Goal: Task Accomplishment & Management: Complete application form

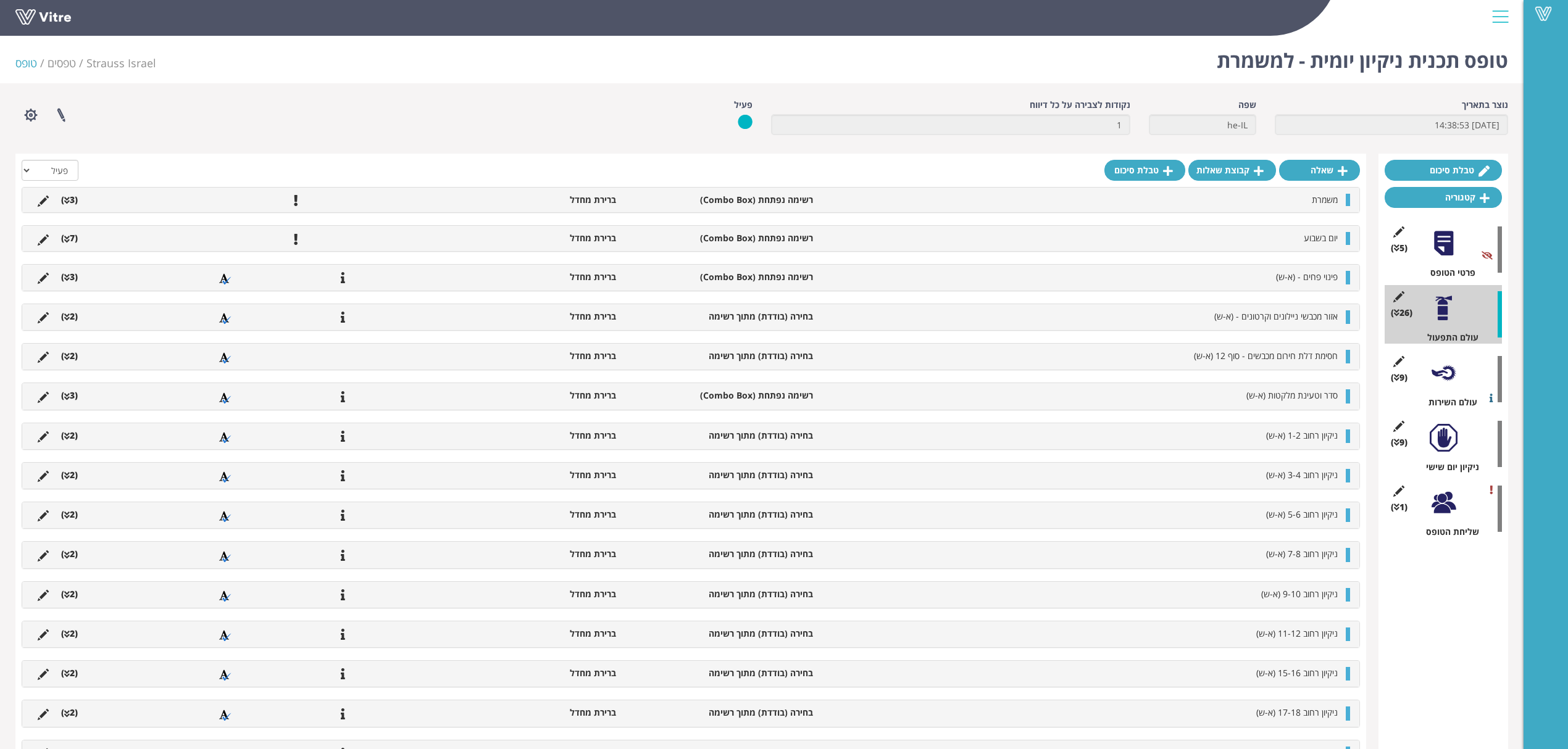
click at [64, 275] on icon at bounding box center [66, 278] width 6 height 9
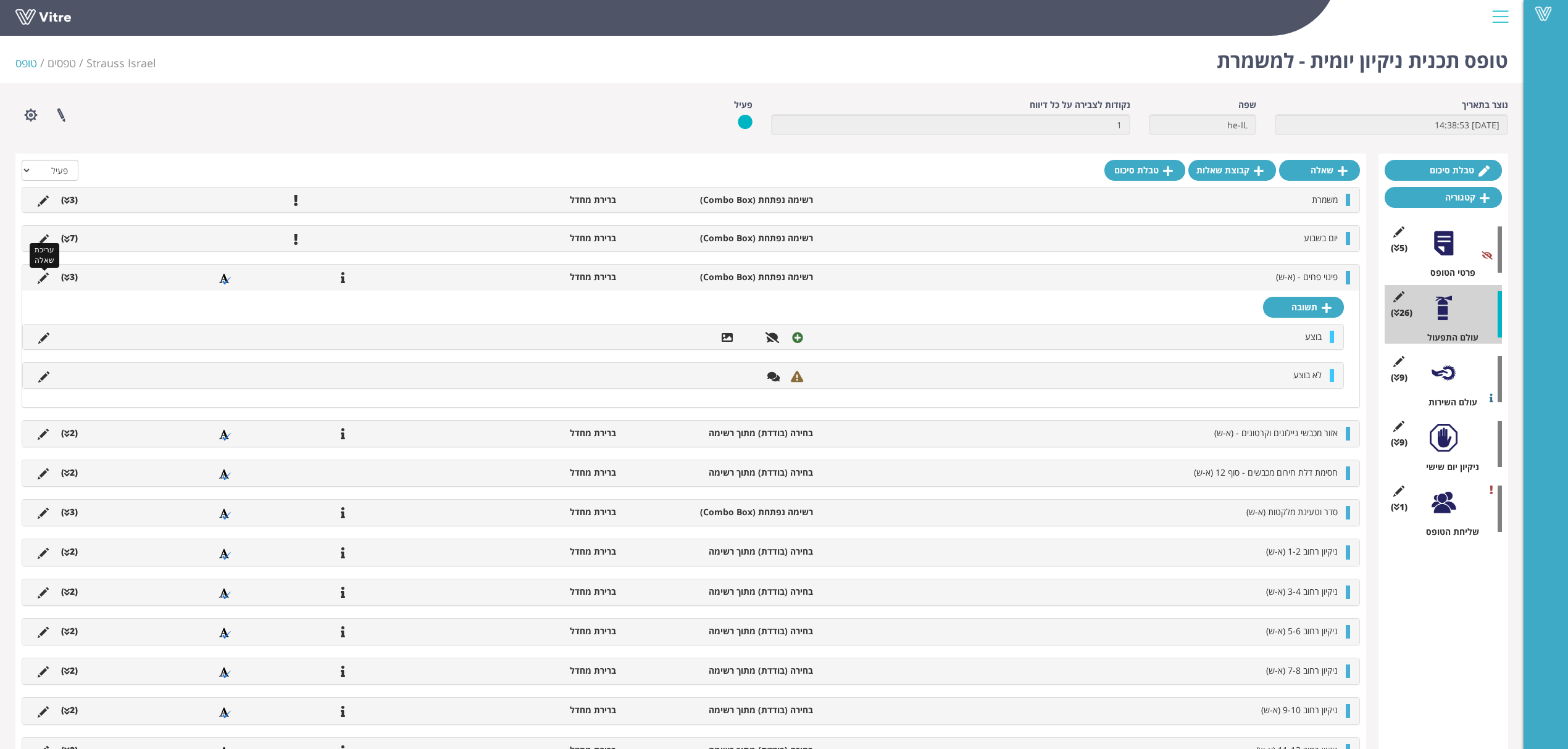
drag, startPoint x: 41, startPoint y: 279, endPoint x: 121, endPoint y: 274, distance: 80.2
click at [41, 279] on icon at bounding box center [43, 278] width 11 height 11
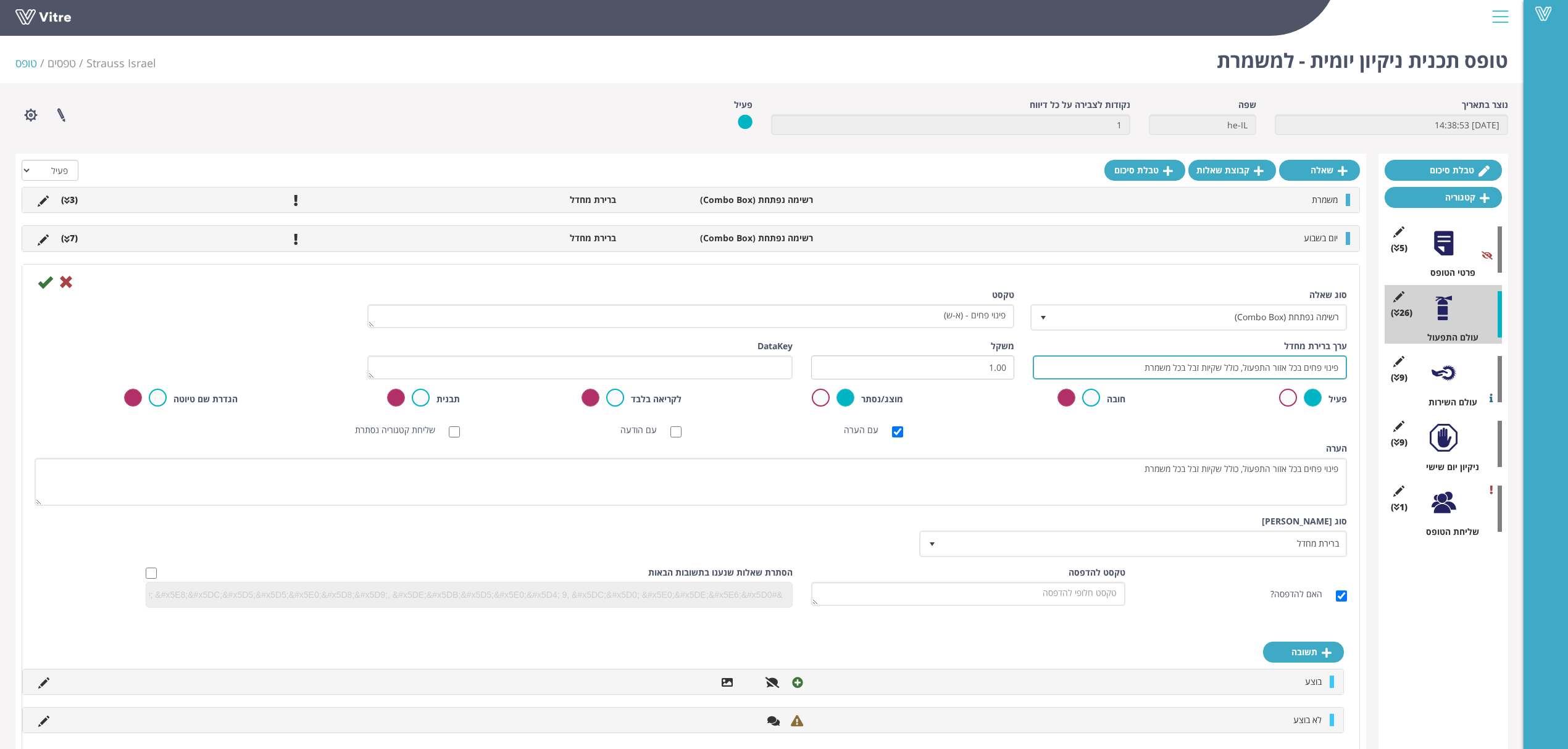
click at [1126, 371] on input "פינוי פחים בכל אזור התפעול, כולל שקיות זבל בכל משמרת" at bounding box center [1190, 367] width 314 height 24
click at [1189, 370] on input "פינוי פחים בכל אזור התפעול, כולל שקיות זבל בכל משמרת" at bounding box center [1190, 367] width 314 height 24
type input "פינוי פחים בכל אזור התפעול, כולל שקיות זבל - בכל משמרת"
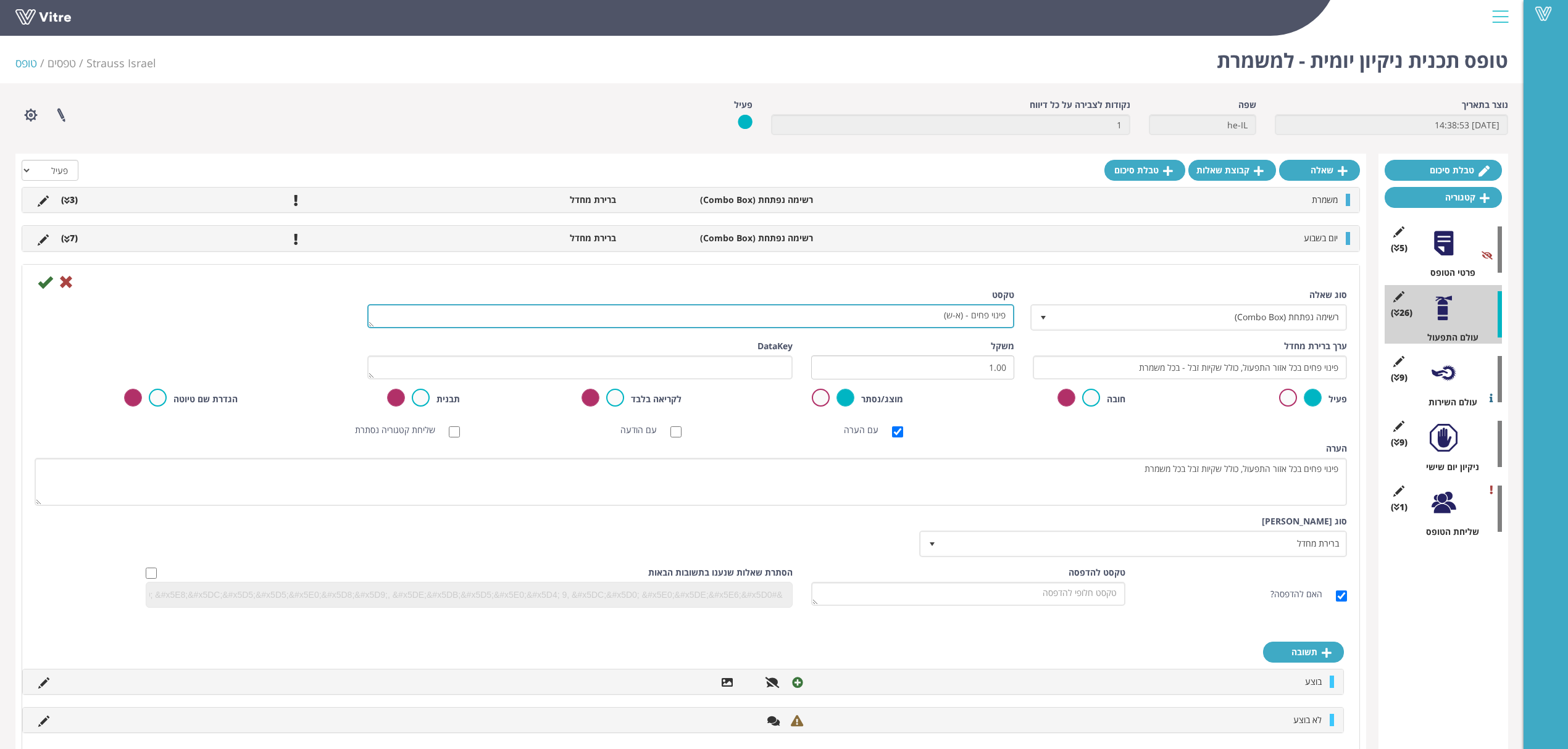
drag, startPoint x: 948, startPoint y: 316, endPoint x: 959, endPoint y: 318, distance: 11.2
click at [959, 318] on textarea "פינוי פחים - (א-ש)" at bounding box center [691, 316] width 647 height 24
click at [922, 319] on textarea "פינוי פחים - (א-ש)" at bounding box center [691, 316] width 647 height 24
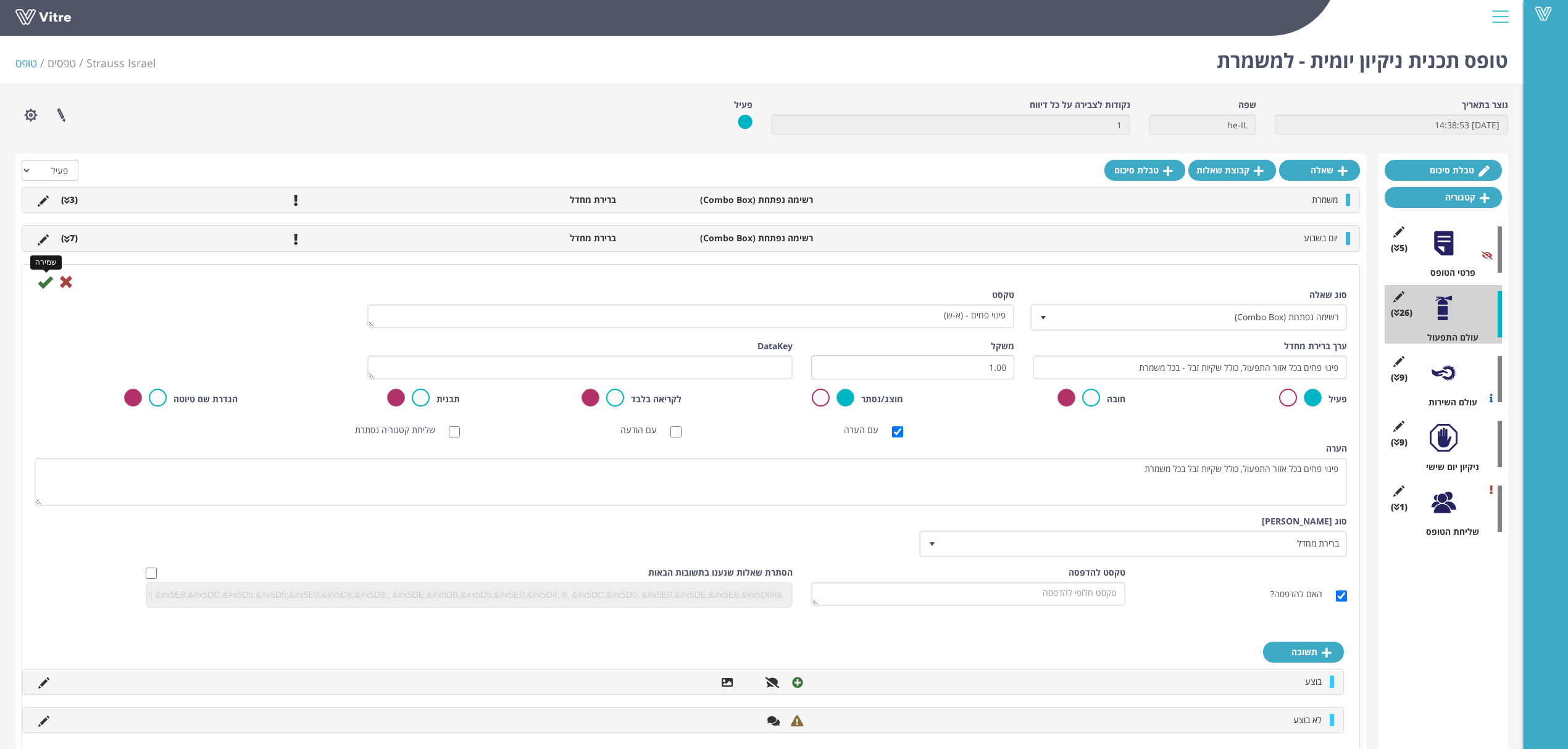
click at [43, 287] on icon at bounding box center [45, 282] width 15 height 15
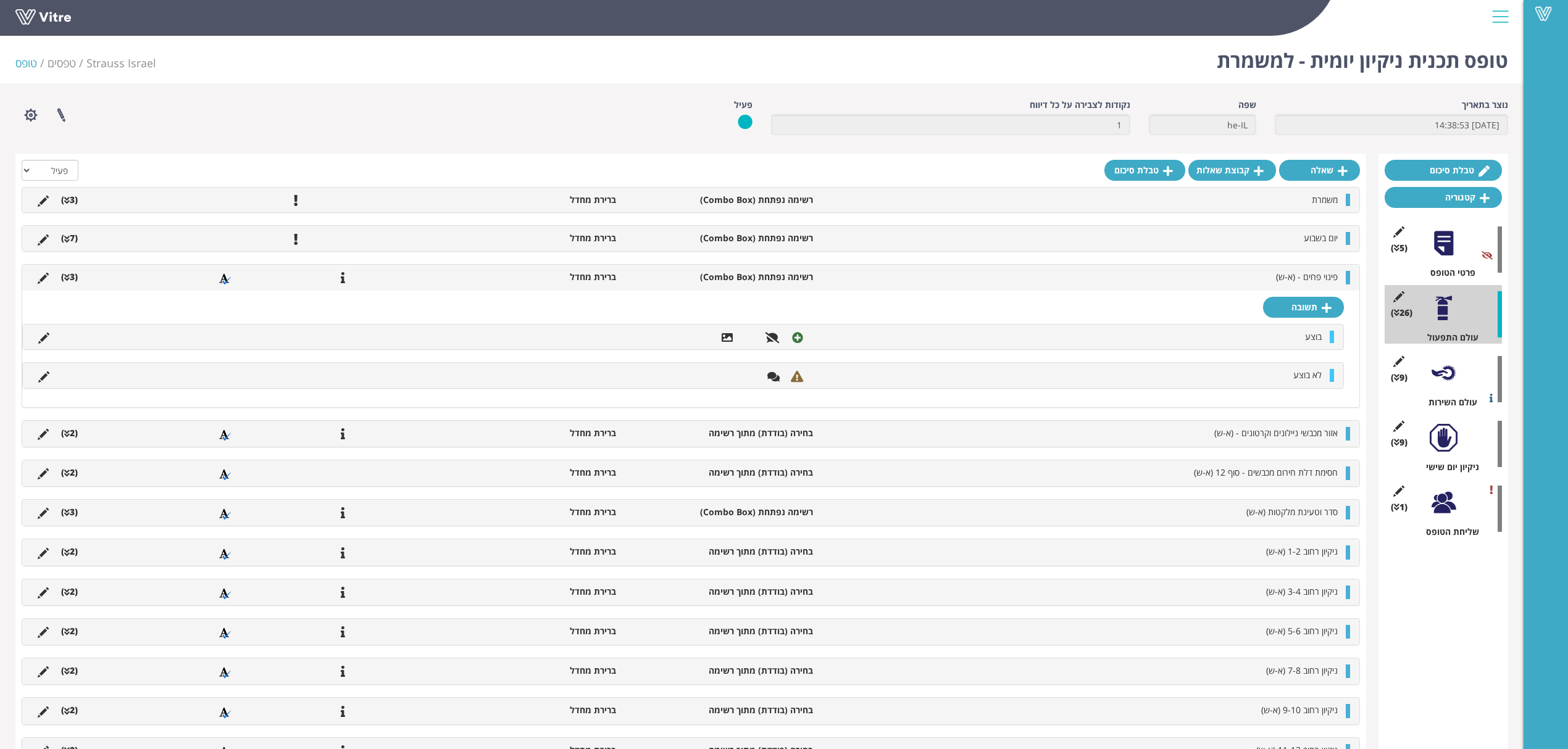
click at [40, 346] on div "בוצע" at bounding box center [683, 337] width 1321 height 25
click at [45, 334] on icon at bounding box center [43, 338] width 11 height 11
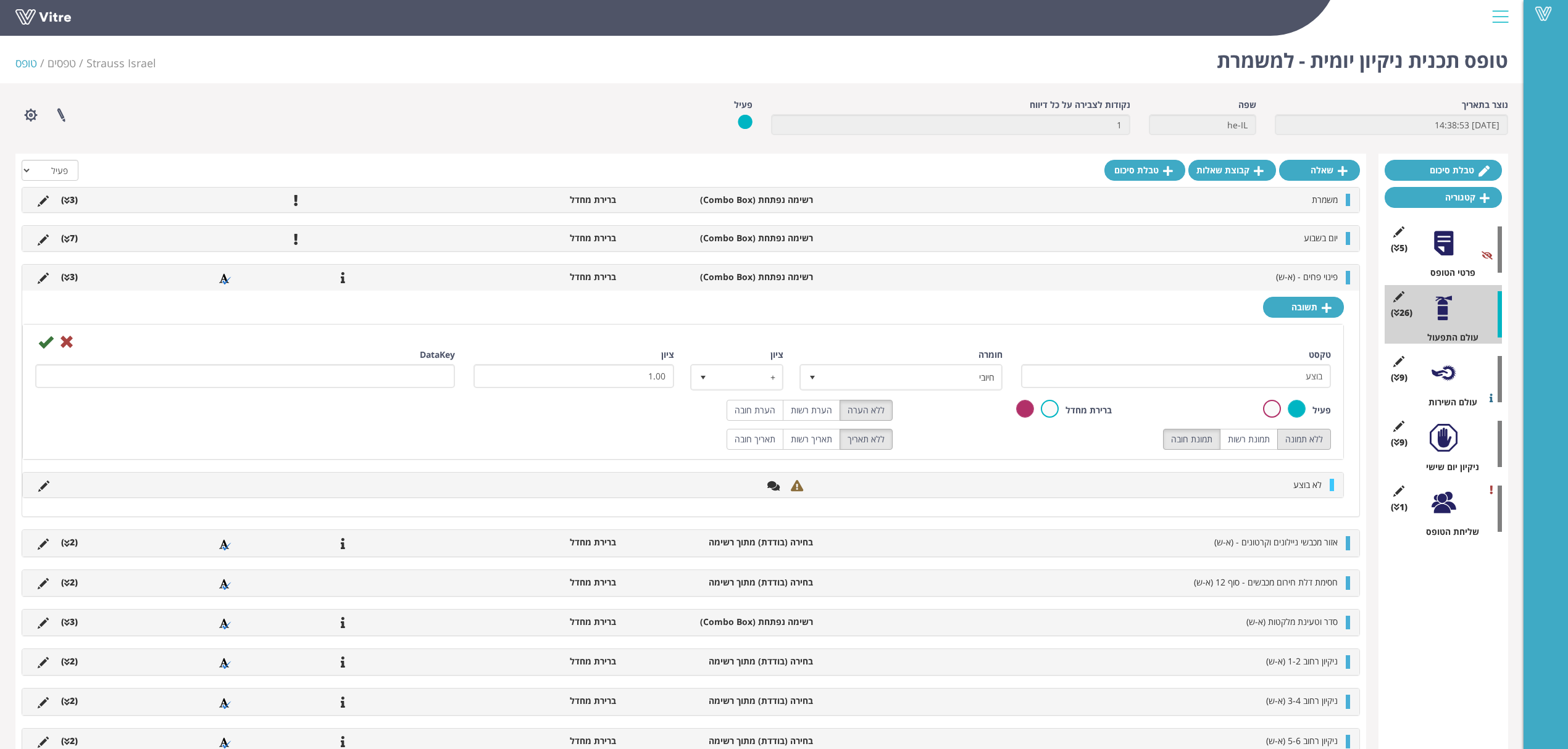
click at [1304, 445] on label "ללא תמונה" at bounding box center [1304, 439] width 54 height 21
radio input "true"
click at [1232, 438] on label "תמונת רשות" at bounding box center [1248, 439] width 58 height 21
radio input "true"
click at [812, 413] on label "הערת רשות" at bounding box center [811, 410] width 58 height 21
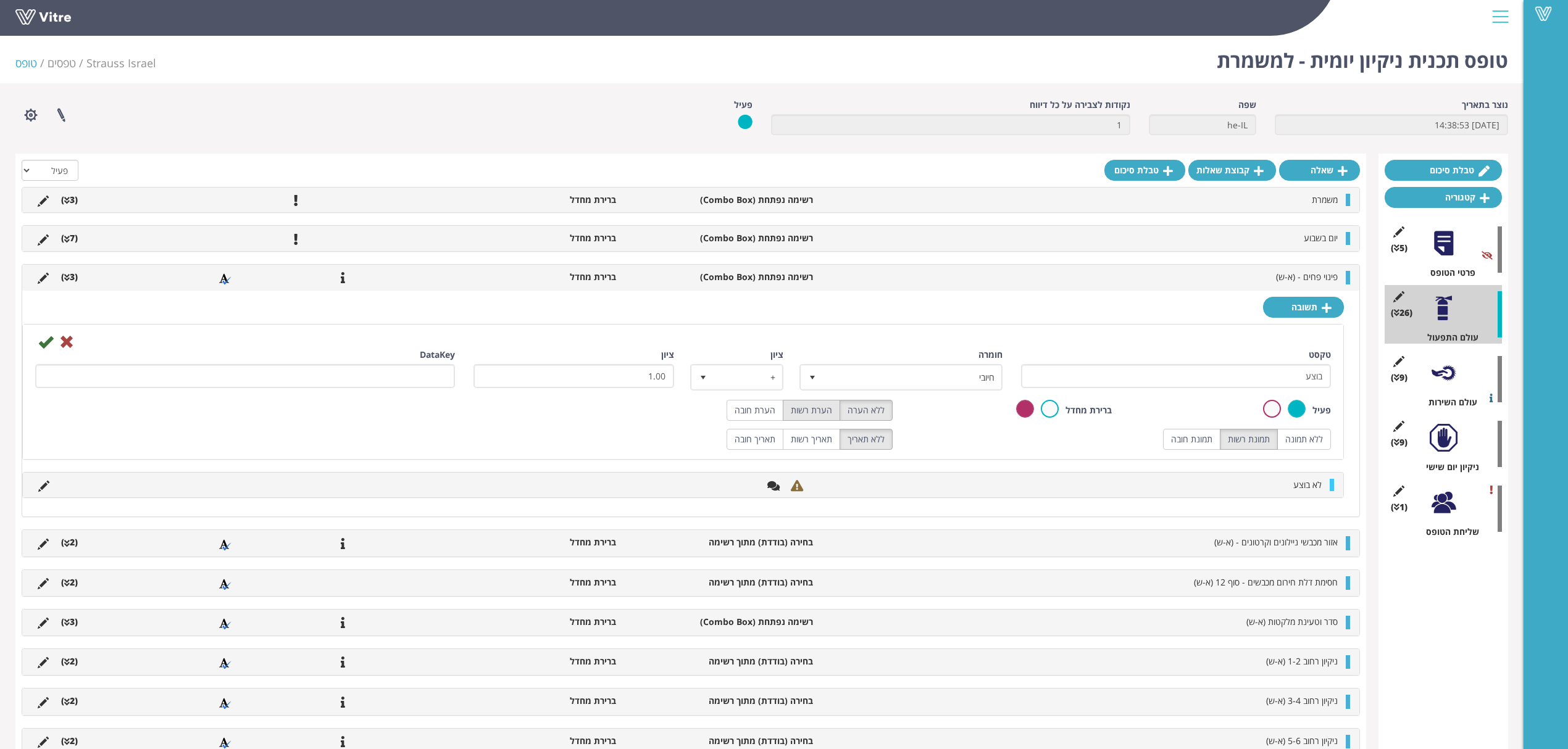
radio input "true"
click at [47, 344] on icon at bounding box center [45, 341] width 15 height 15
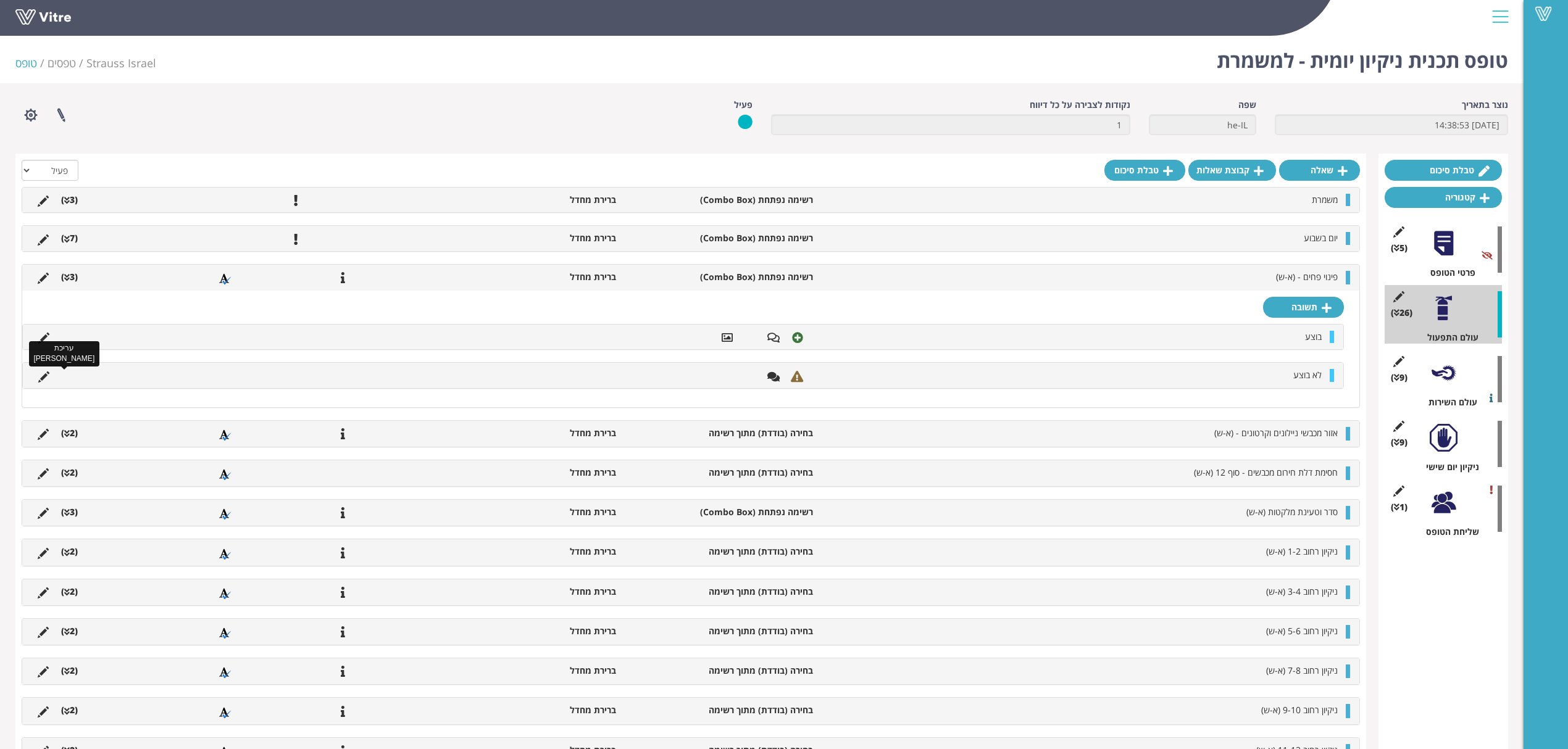
click at [41, 373] on icon at bounding box center [43, 376] width 11 height 11
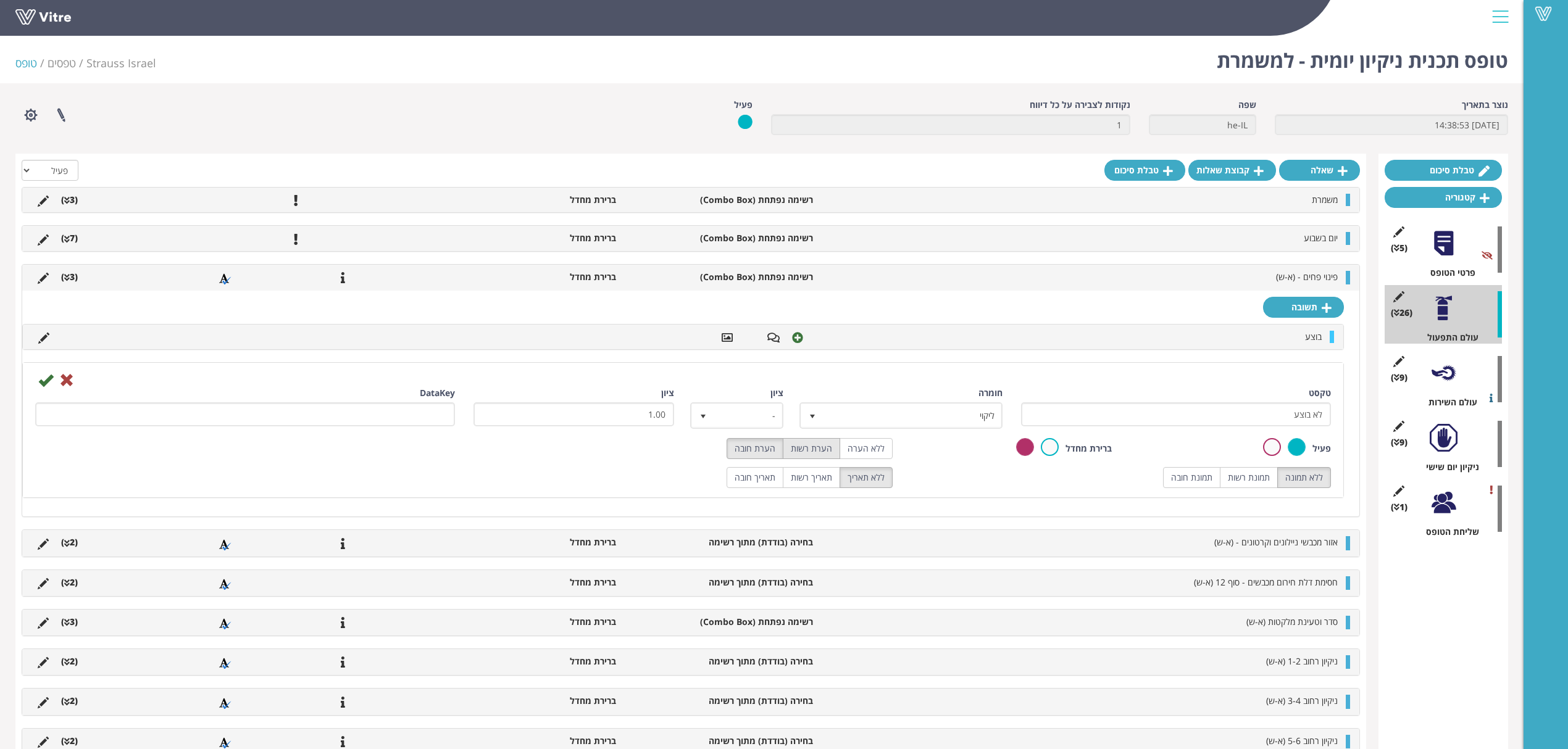
click at [803, 455] on label "הערת רשות" at bounding box center [811, 449] width 58 height 21
radio input "true"
click at [1231, 482] on label "תמונת רשות" at bounding box center [1248, 477] width 58 height 21
radio input "true"
click at [45, 381] on icon at bounding box center [45, 380] width 15 height 15
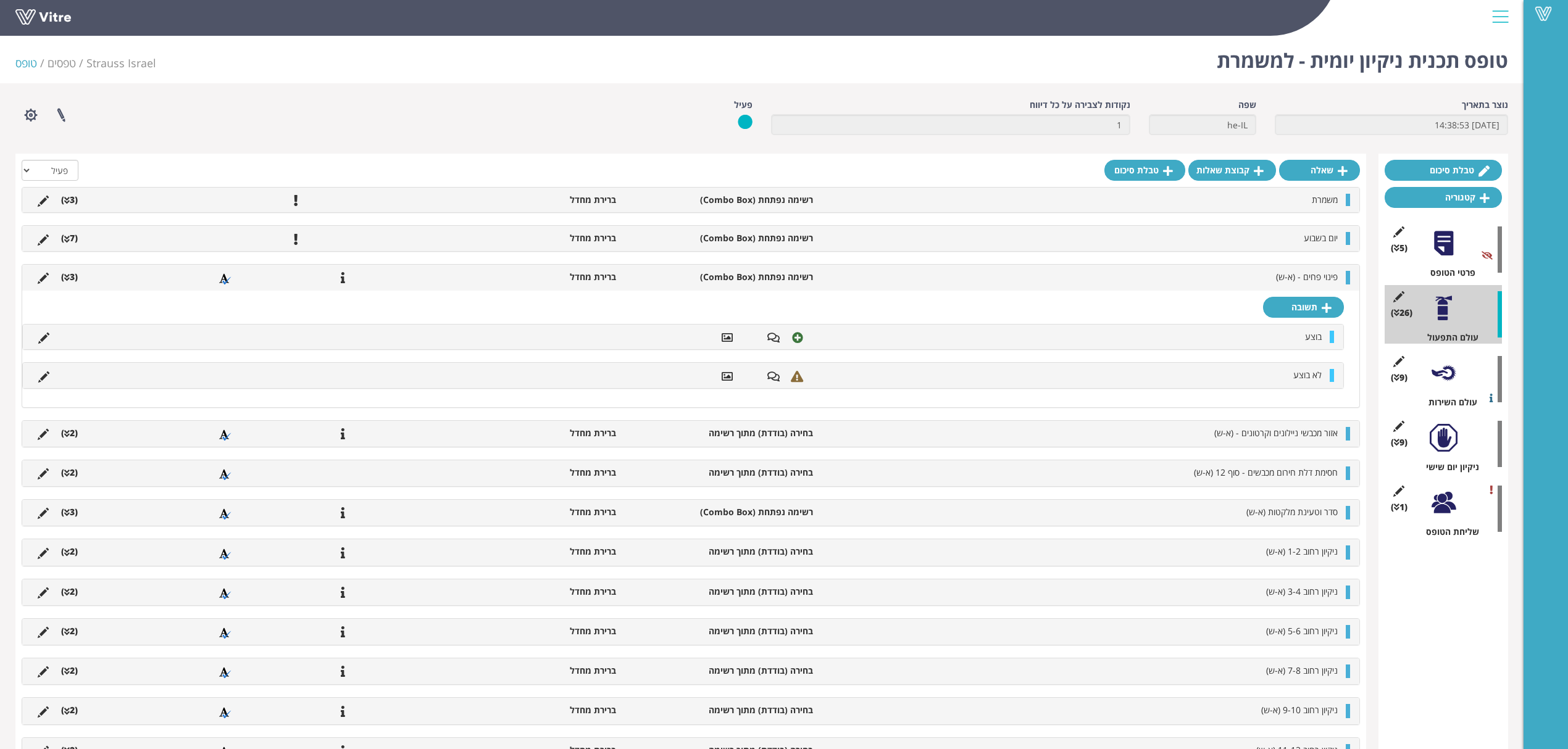
click at [66, 278] on icon at bounding box center [66, 278] width 6 height 9
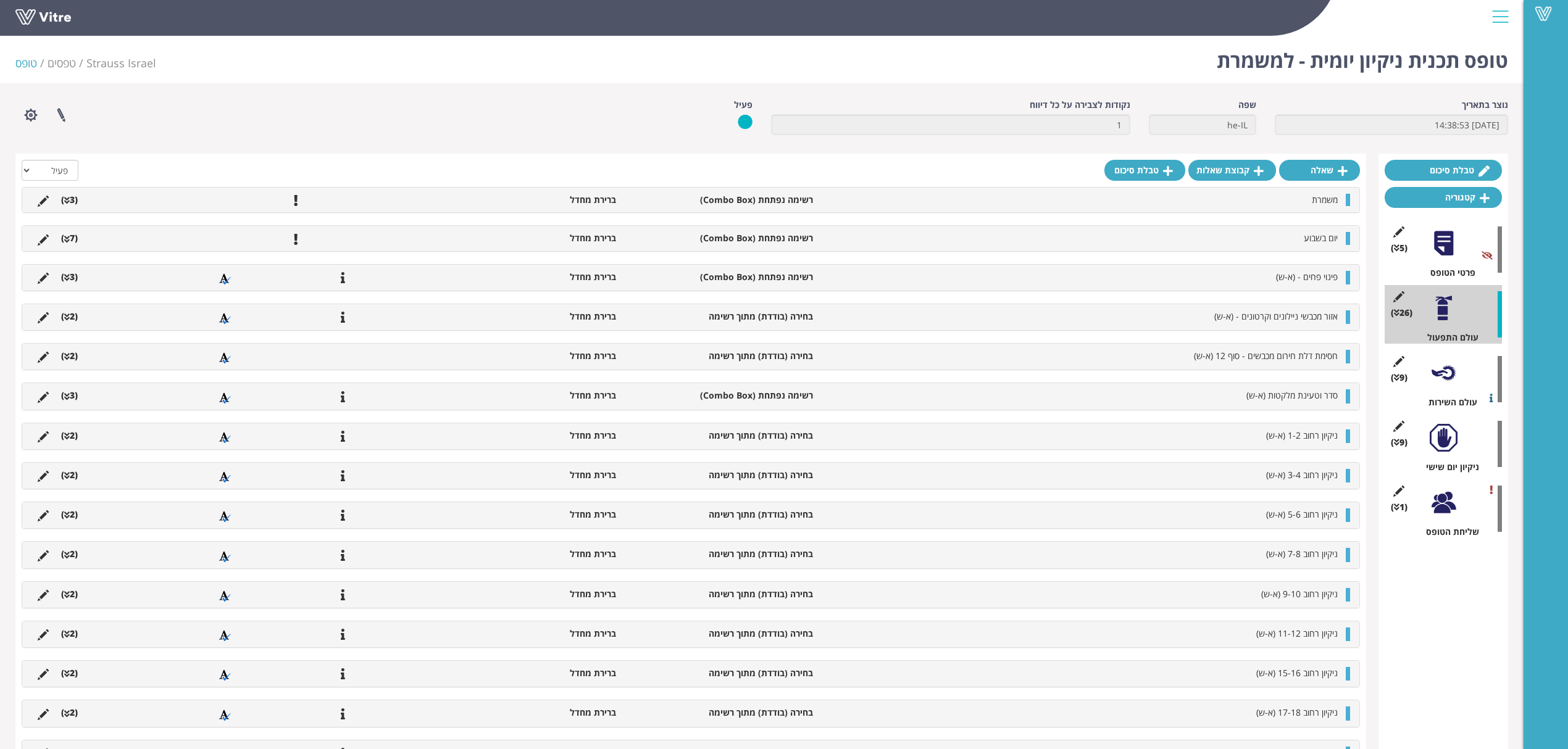
click at [1450, 440] on div at bounding box center [1443, 437] width 27 height 27
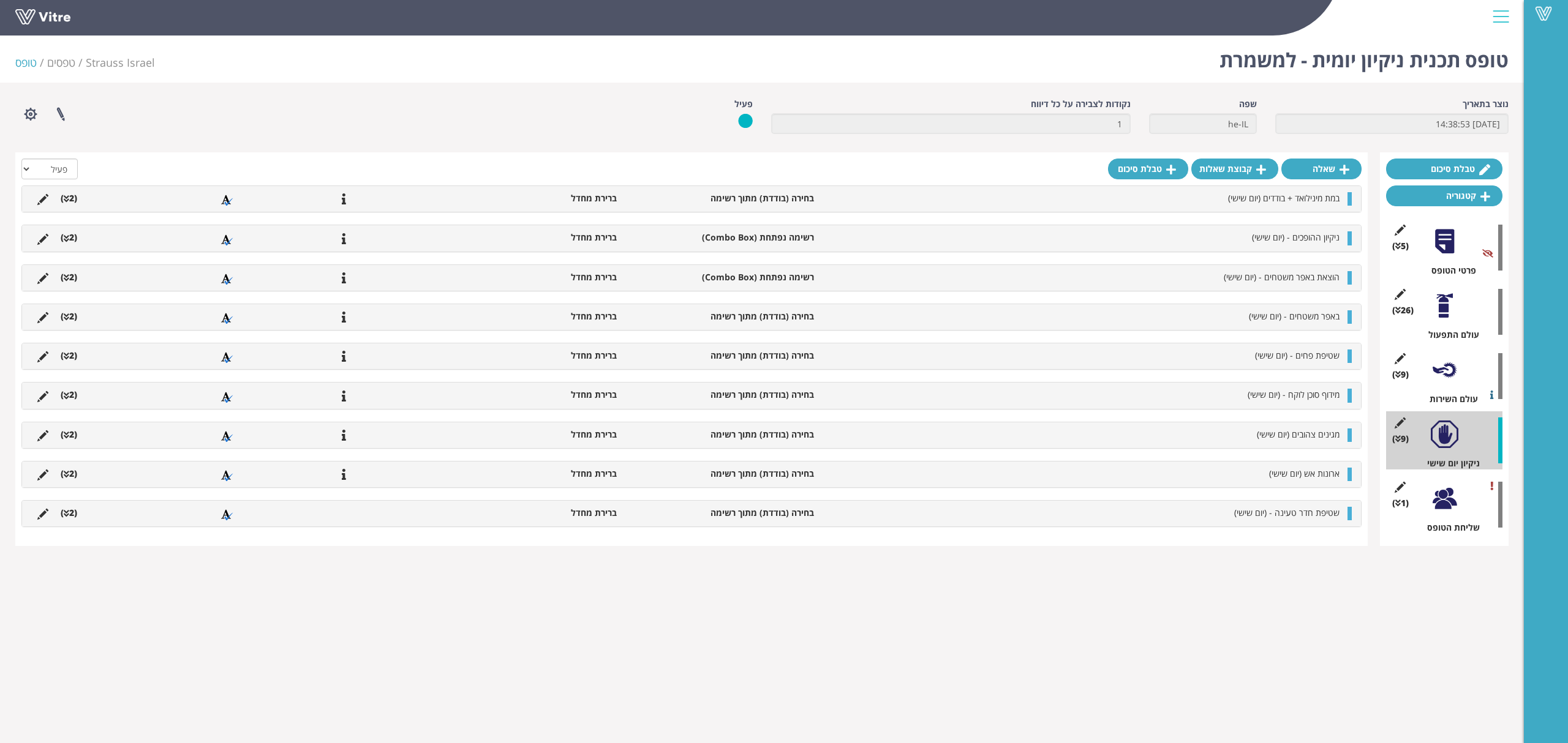
click at [1446, 307] on div at bounding box center [1444, 306] width 27 height 27
